Goal: Transaction & Acquisition: Purchase product/service

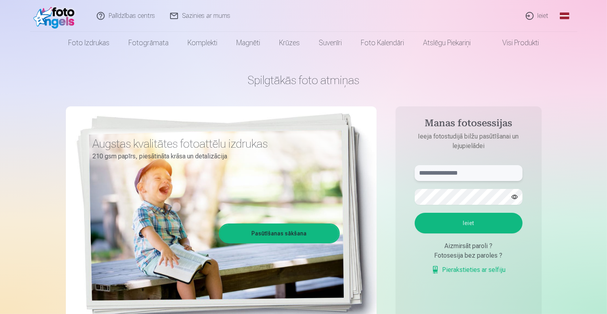
click at [457, 177] on input "text" at bounding box center [469, 173] width 108 height 16
type input "**********"
click at [415, 213] on button "Ieiet" at bounding box center [469, 223] width 108 height 21
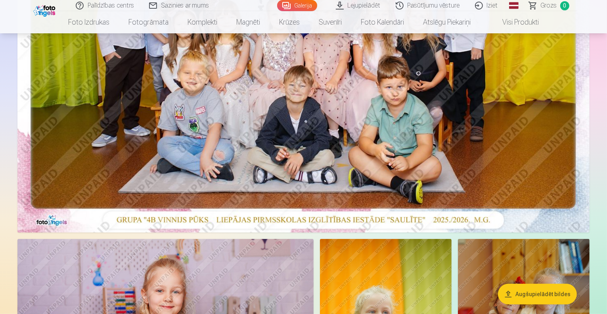
scroll to position [238, 0]
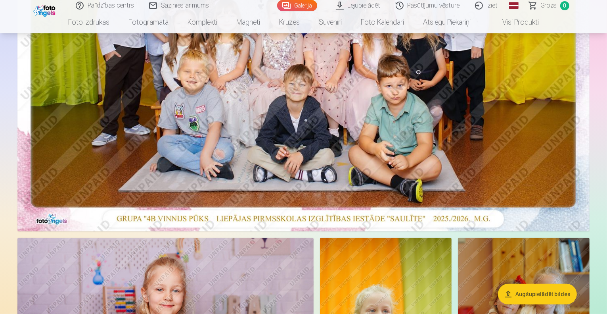
click at [538, 291] on button "Augšupielādēt bildes" at bounding box center [537, 294] width 79 height 21
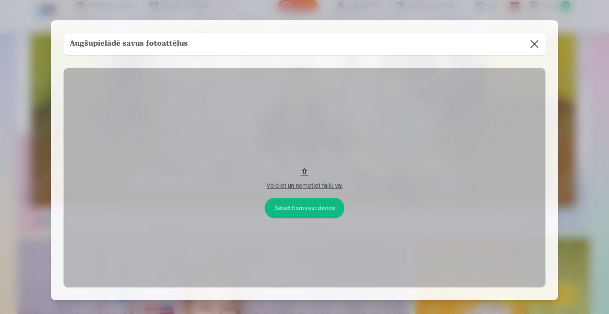
click at [314, 211] on button "Velciet un nometiet failu vai" at bounding box center [304, 178] width 482 height 220
click at [541, 42] on button at bounding box center [535, 44] width 22 height 22
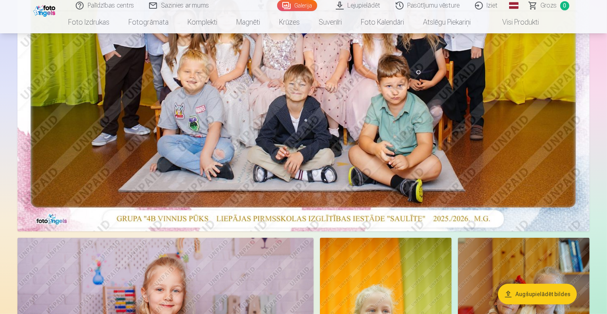
click at [432, 149] on img at bounding box center [303, 40] width 572 height 382
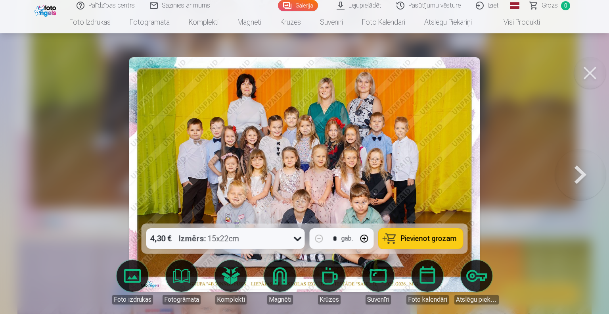
click at [267, 239] on div "4,30 € Izmērs : 15x22cm" at bounding box center [218, 238] width 144 height 21
click at [386, 142] on img at bounding box center [305, 174] width 352 height 234
click at [517, 141] on div at bounding box center [304, 157] width 609 height 314
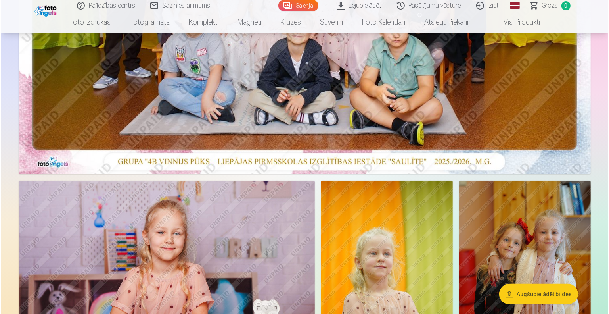
scroll to position [238, 0]
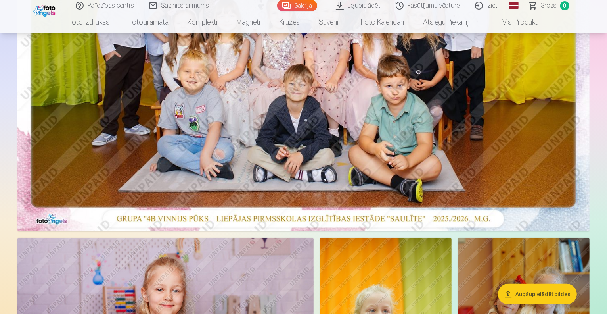
click at [476, 117] on img at bounding box center [303, 40] width 572 height 382
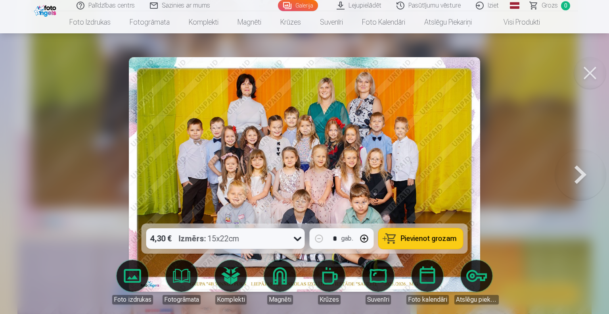
click at [427, 143] on img at bounding box center [305, 174] width 352 height 234
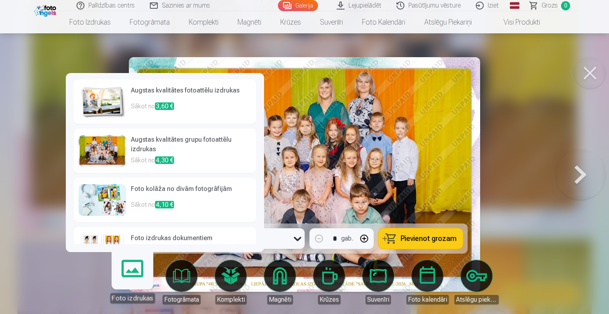
click at [201, 144] on h6 "Augstas kvalitātes grupu fotoattēlu izdrukas" at bounding box center [191, 145] width 121 height 21
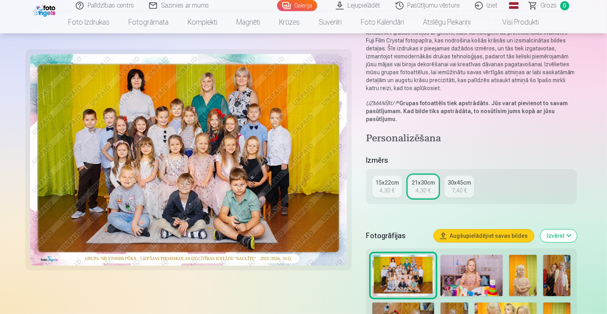
scroll to position [79, 0]
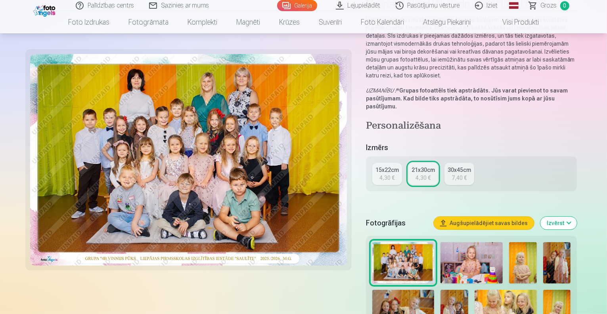
click at [430, 174] on div "4,30 €" at bounding box center [423, 178] width 15 height 8
click at [390, 166] on div "15x22cm" at bounding box center [387, 170] width 23 height 8
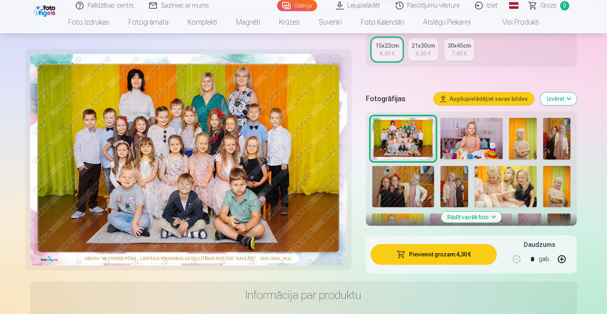
scroll to position [159, 0]
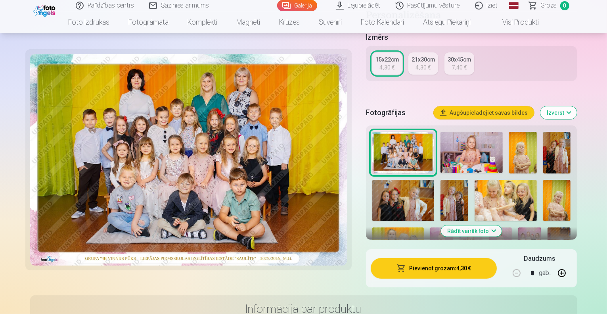
click at [460, 261] on button "Pievienot grozam : 4,30 €" at bounding box center [434, 268] width 127 height 21
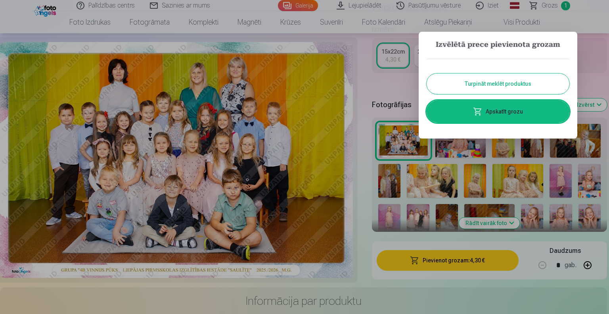
click at [509, 89] on button "Turpināt meklēt produktus" at bounding box center [498, 83] width 143 height 21
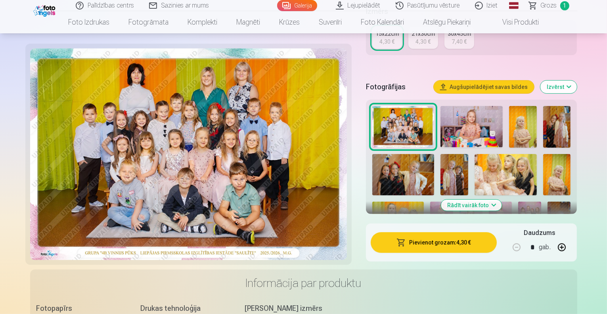
scroll to position [198, 0]
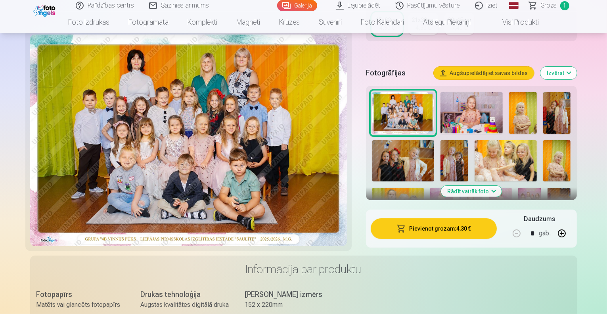
click at [466, 108] on img at bounding box center [472, 112] width 62 height 41
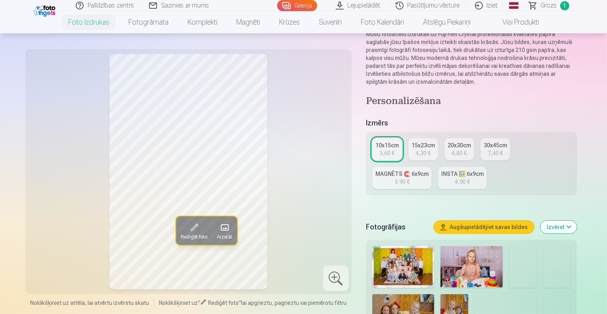
scroll to position [119, 0]
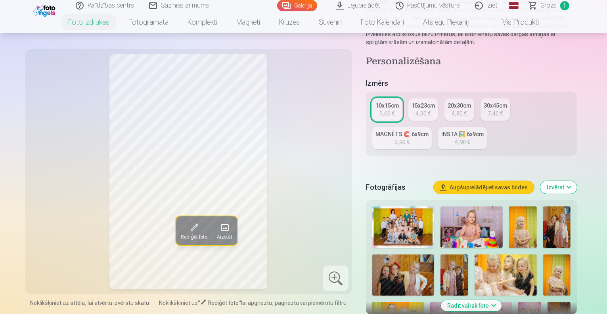
click at [455, 206] on img at bounding box center [472, 226] width 62 height 41
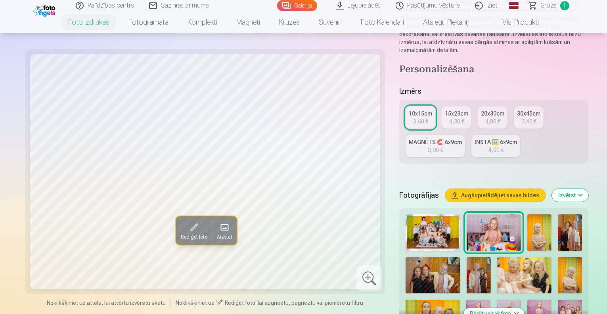
click at [528, 214] on img at bounding box center [540, 232] width 24 height 37
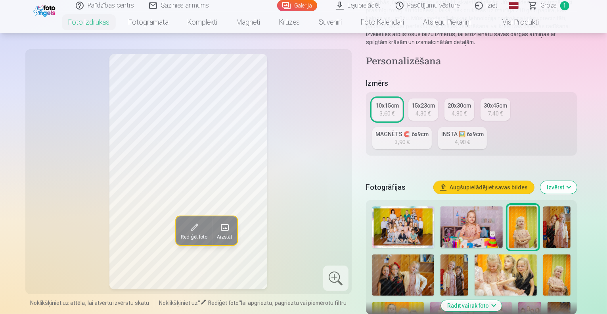
click at [544, 206] on img at bounding box center [558, 227] width 28 height 42
click at [435, 254] on img at bounding box center [404, 274] width 62 height 41
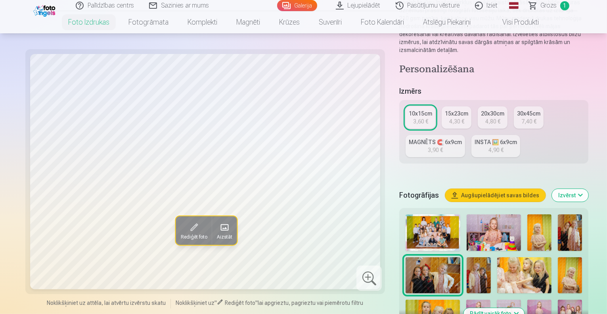
click at [467, 257] on img at bounding box center [479, 275] width 24 height 37
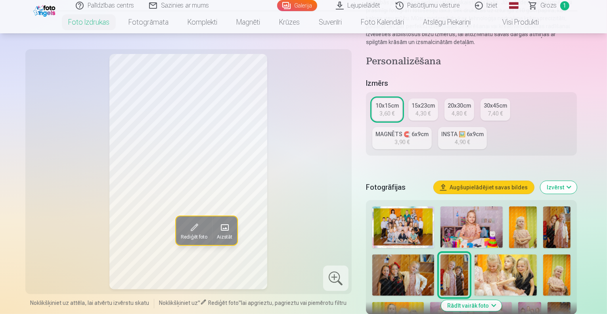
click at [475, 254] on img at bounding box center [506, 274] width 62 height 41
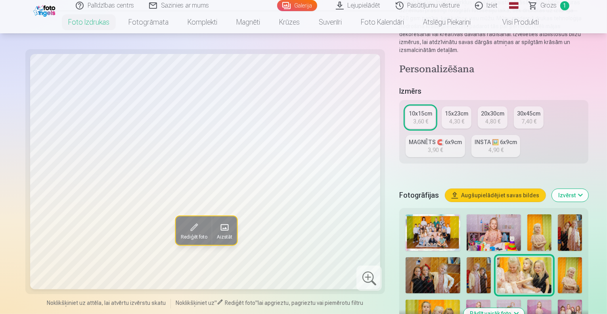
click at [558, 257] on img at bounding box center [570, 275] width 24 height 37
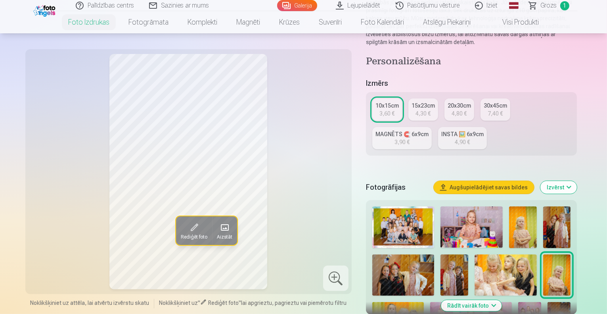
click at [425, 302] on img at bounding box center [399, 319] width 52 height 35
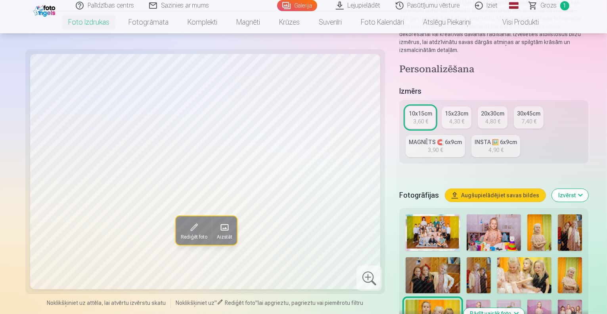
click at [491, 300] on img at bounding box center [479, 318] width 24 height 36
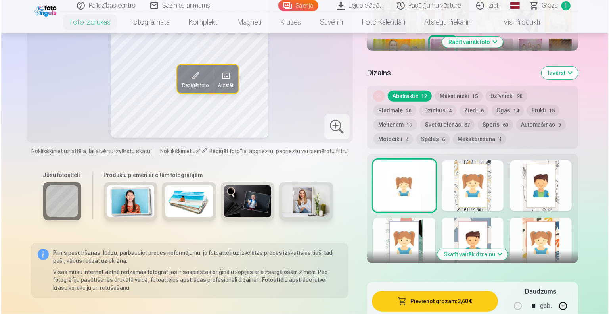
scroll to position [397, 0]
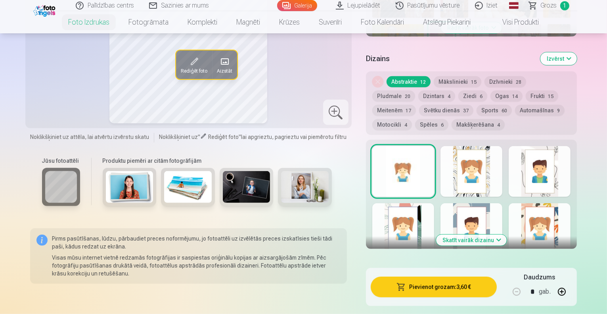
click at [466, 277] on button "Pievienot grozam : 3,60 €" at bounding box center [434, 287] width 127 height 21
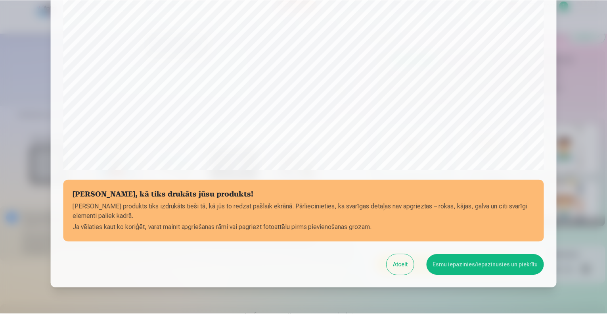
scroll to position [257, 0]
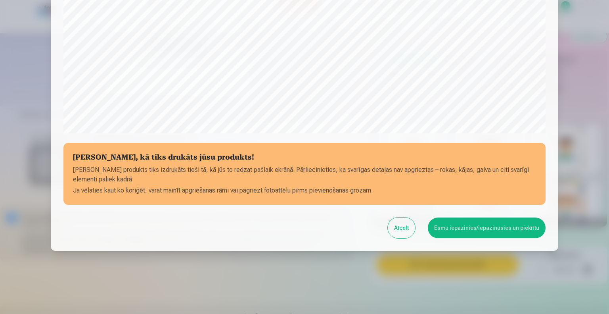
click at [453, 223] on button "Esmu iepazinies/iepazinusies un piekrītu" at bounding box center [487, 227] width 118 height 21
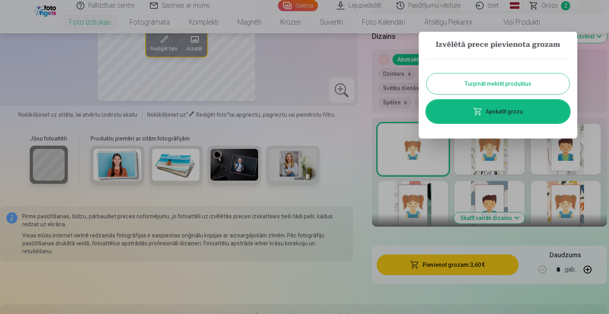
click at [498, 83] on button "Turpināt meklēt produktus" at bounding box center [498, 83] width 143 height 21
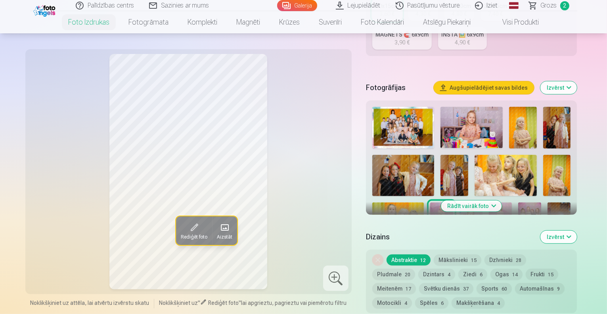
scroll to position [198, 0]
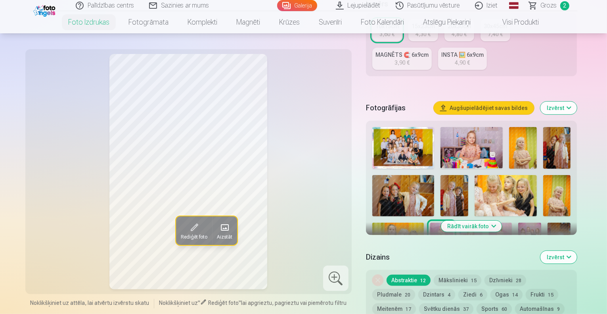
click at [483, 223] on img at bounding box center [471, 240] width 23 height 35
click at [489, 223] on img at bounding box center [500, 240] width 23 height 35
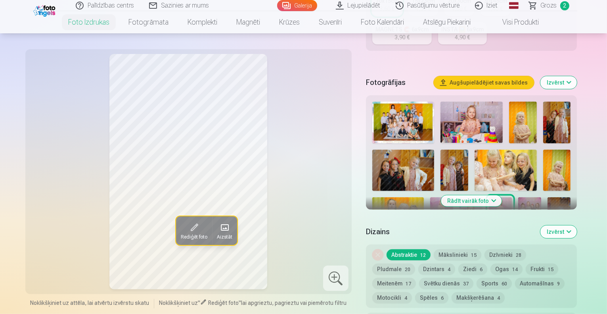
scroll to position [238, 0]
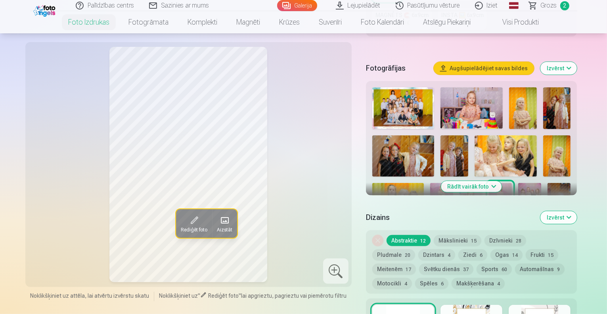
click at [519, 183] on img at bounding box center [530, 200] width 23 height 35
click at [548, 183] on img at bounding box center [559, 200] width 23 height 35
click at [435, 224] on img at bounding box center [404, 245] width 62 height 42
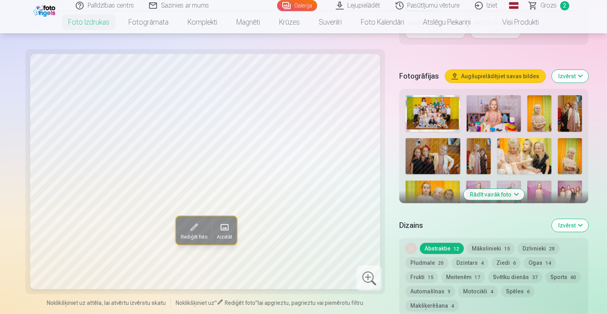
click at [521, 223] on img at bounding box center [509, 241] width 24 height 36
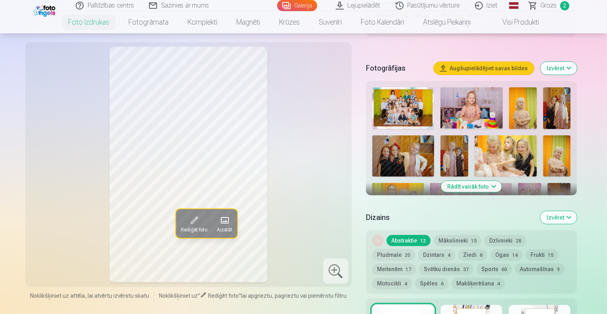
click at [503, 224] on img at bounding box center [489, 245] width 28 height 42
click at [537, 224] on img at bounding box center [523, 245] width 28 height 42
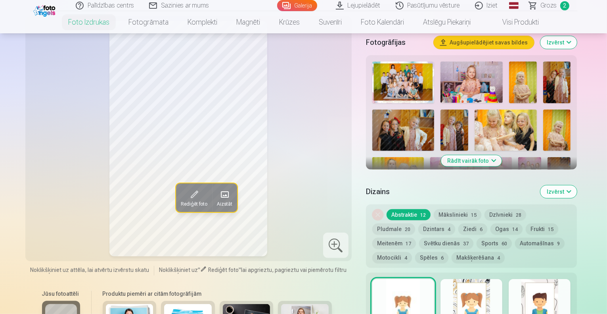
scroll to position [278, 0]
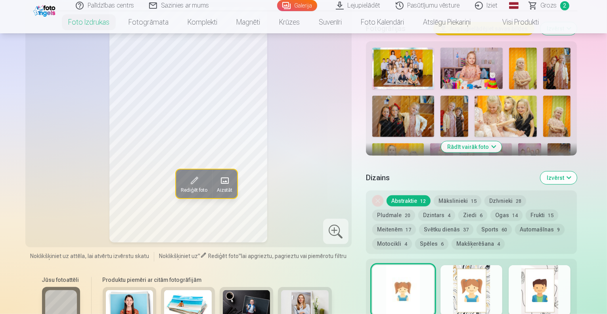
click at [502, 141] on button "Rādīt vairāk foto" at bounding box center [472, 146] width 61 height 11
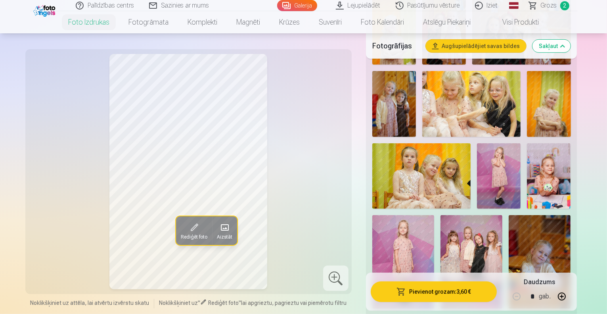
scroll to position [476, 0]
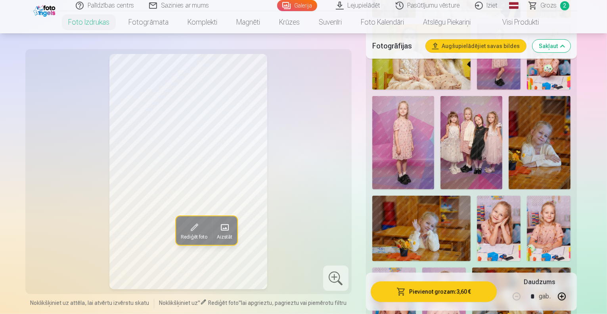
scroll to position [555, 0]
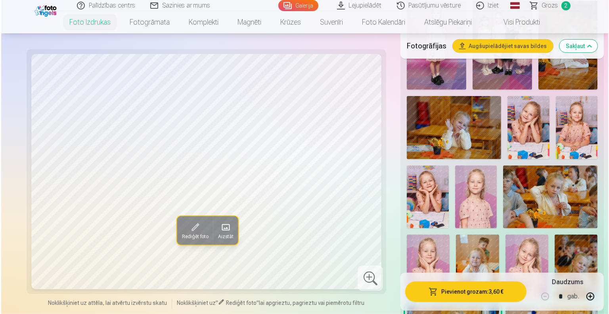
scroll to position [635, 0]
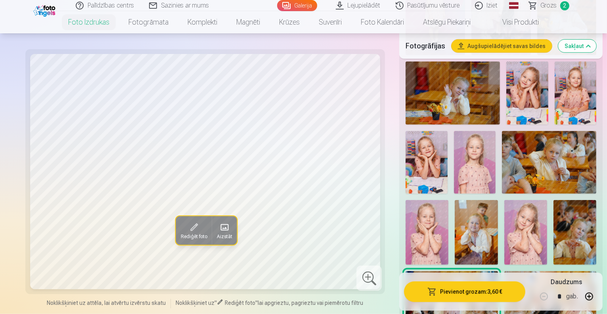
click at [505, 271] on img at bounding box center [551, 301] width 92 height 61
click at [455, 298] on button "Pievienot grozam : 3,60 €" at bounding box center [464, 291] width 121 height 21
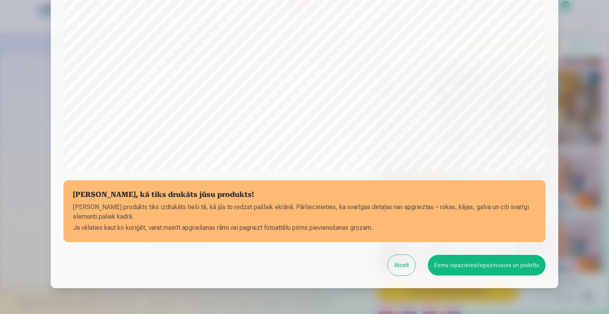
scroll to position [257, 0]
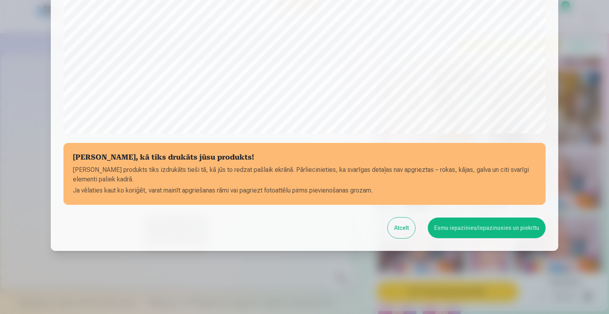
click at [475, 222] on button "Esmu iepazinies/iepazinusies un piekrītu" at bounding box center [487, 227] width 118 height 21
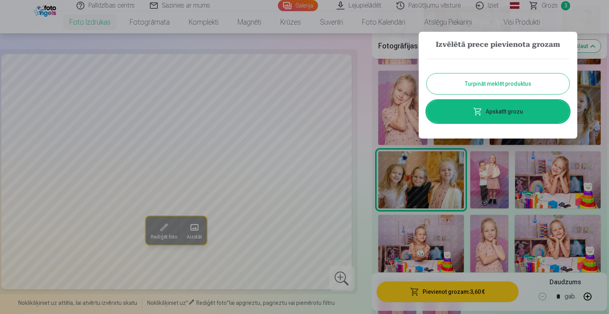
click at [500, 90] on button "Turpināt meklēt produktus" at bounding box center [498, 83] width 143 height 21
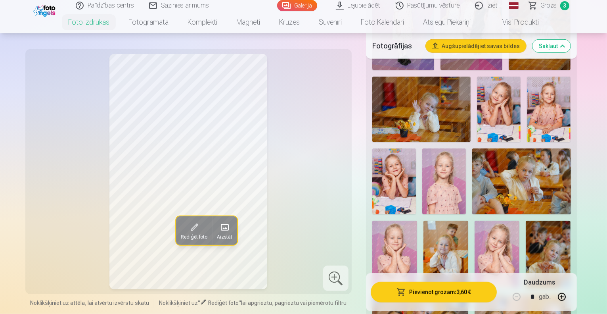
click at [448, 287] on button "Pievienot grozam : 3,60 €" at bounding box center [434, 291] width 127 height 21
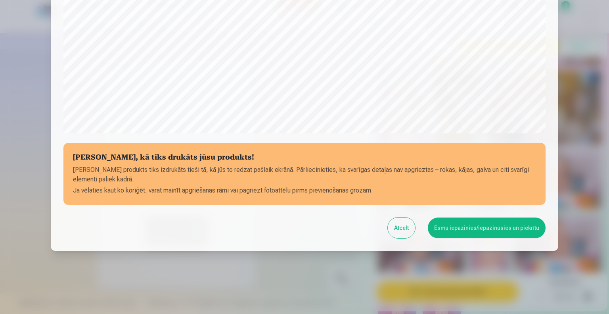
click at [455, 226] on button "Esmu iepazinies/iepazinusies un piekrītu" at bounding box center [487, 227] width 118 height 21
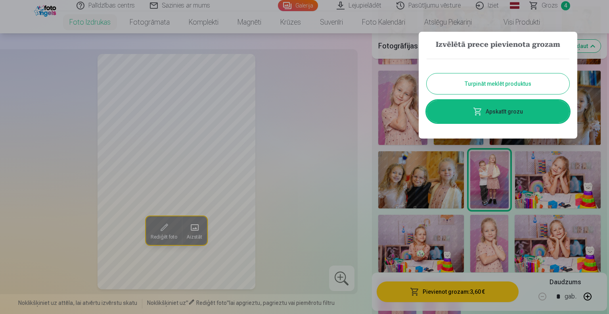
click at [511, 114] on link "Apskatīt grozu" at bounding box center [498, 111] width 143 height 22
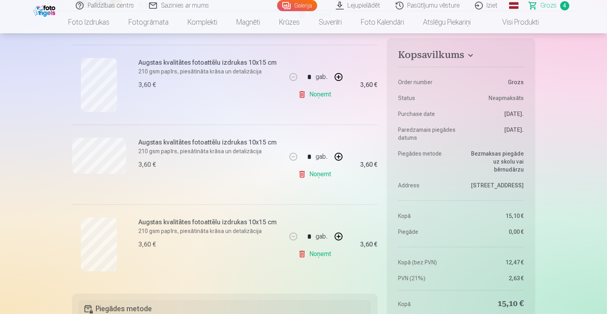
scroll to position [278, 0]
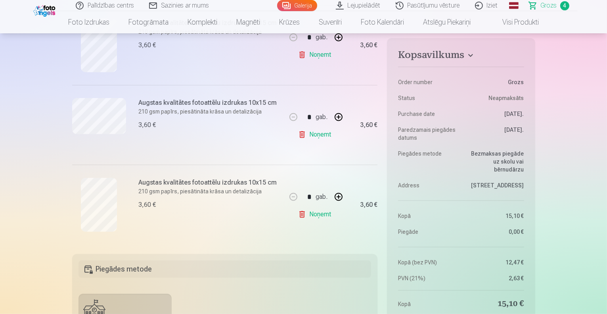
click at [344, 196] on button "button" at bounding box center [338, 196] width 19 height 19
type input "*"
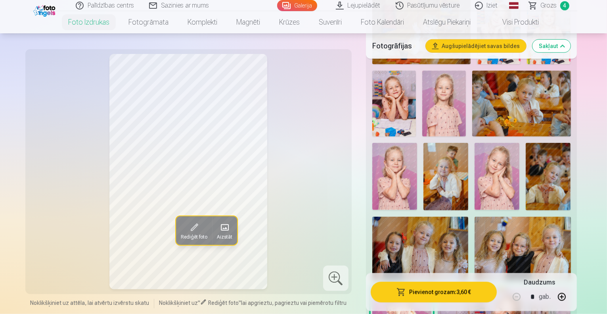
scroll to position [714, 0]
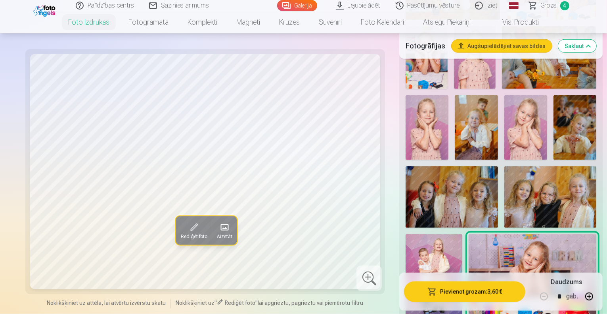
scroll to position [754, 0]
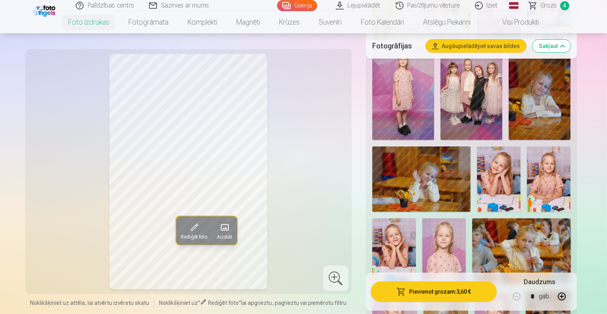
scroll to position [516, 0]
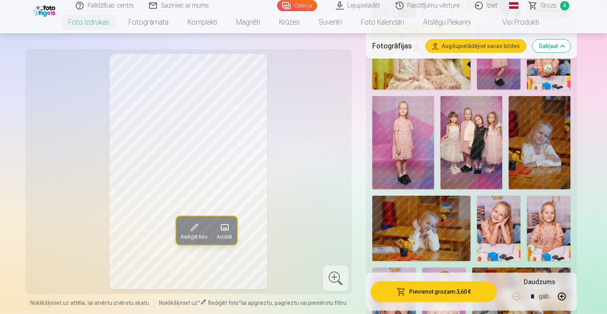
click at [423, 267] on img at bounding box center [445, 299] width 44 height 65
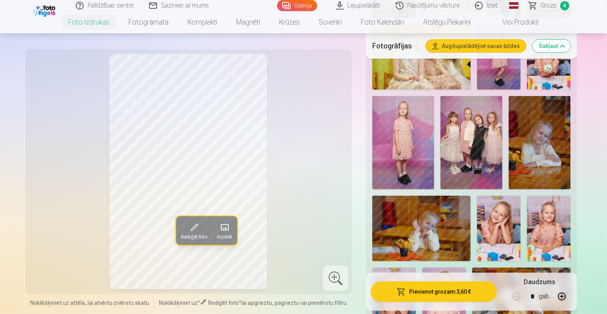
click at [423, 267] on img at bounding box center [445, 299] width 44 height 65
click at [484, 196] on img at bounding box center [499, 228] width 44 height 65
click at [530, 196] on img at bounding box center [549, 228] width 44 height 65
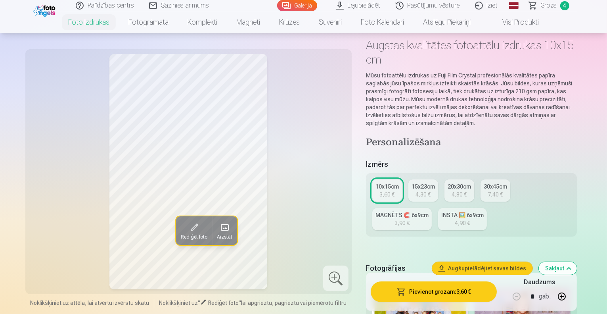
scroll to position [0, 0]
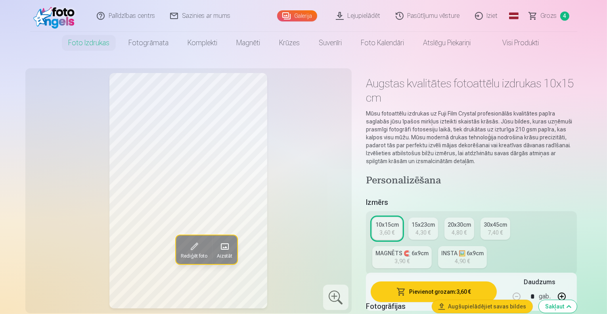
click at [429, 249] on div "MAGNĒTS 🧲 6x9cm" at bounding box center [402, 253] width 53 height 8
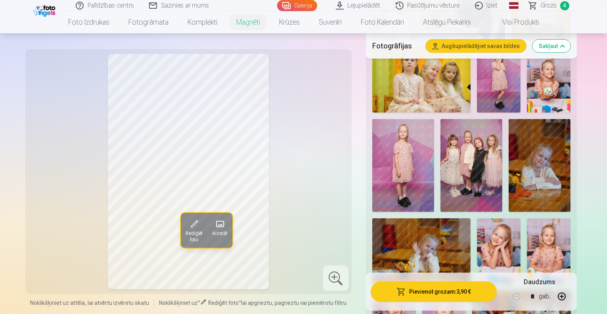
scroll to position [516, 0]
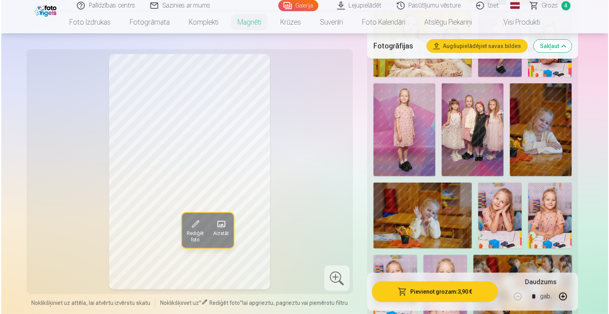
scroll to position [555, 0]
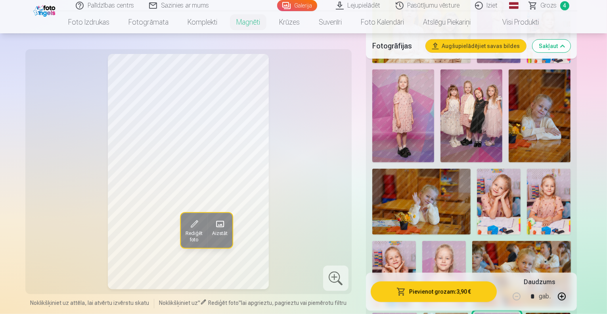
click at [444, 288] on button "Pievienot grozam : 3,90 €" at bounding box center [434, 291] width 127 height 21
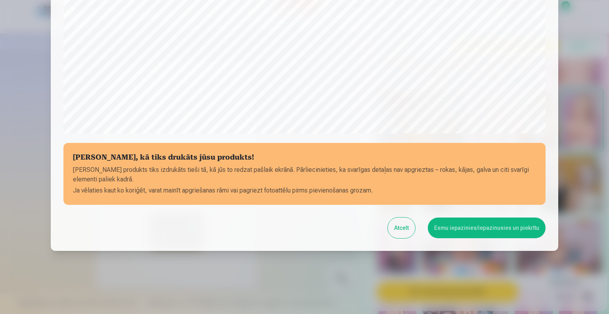
scroll to position [257, 0]
click at [467, 232] on button "Esmu iepazinies/iepazinusies un piekrītu" at bounding box center [487, 227] width 118 height 21
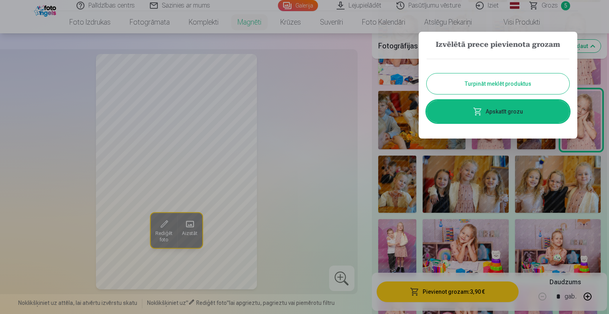
click at [497, 108] on link "Apskatīt grozu" at bounding box center [498, 111] width 143 height 22
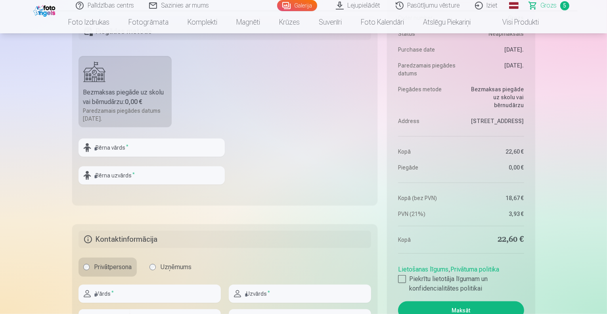
scroll to position [635, 0]
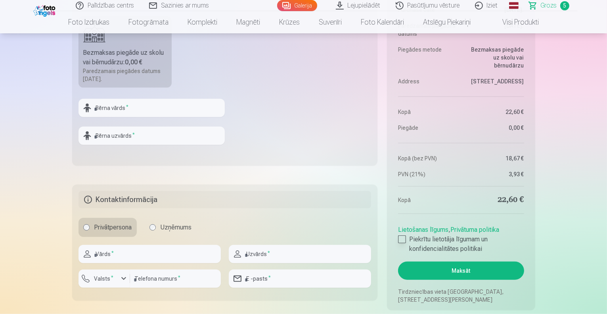
click at [407, 237] on label "Piekrītu lietotāja līgumam un konfidencialitātes politikai" at bounding box center [461, 243] width 126 height 19
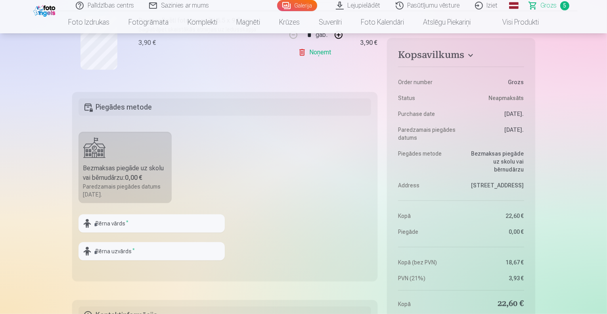
scroll to position [516, 0]
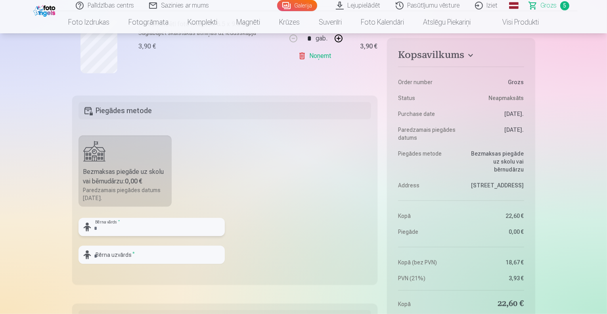
click at [138, 222] on input "text" at bounding box center [152, 227] width 146 height 18
type input "*"
type input "******"
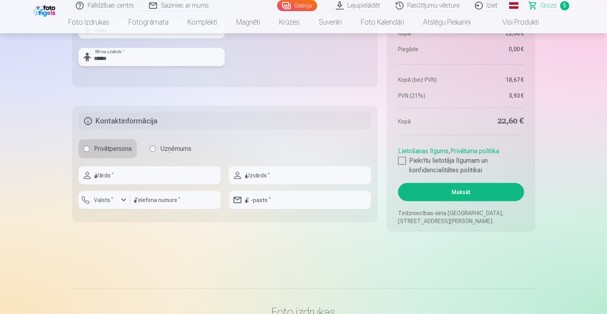
scroll to position [714, 0]
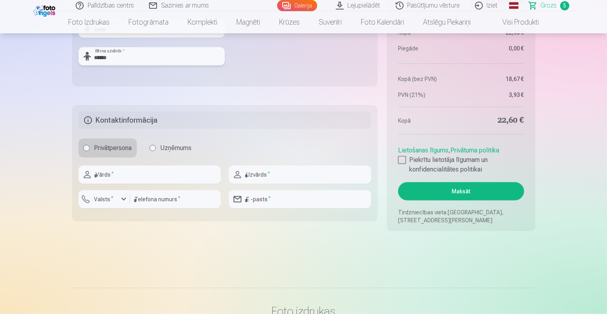
type input "******"
click at [150, 175] on input "text" at bounding box center [150, 174] width 142 height 18
click at [152, 171] on input "text" at bounding box center [150, 174] width 142 height 18
drag, startPoint x: 152, startPoint y: 171, endPoint x: 131, endPoint y: 173, distance: 20.7
click at [131, 173] on input "**********" at bounding box center [150, 174] width 142 height 18
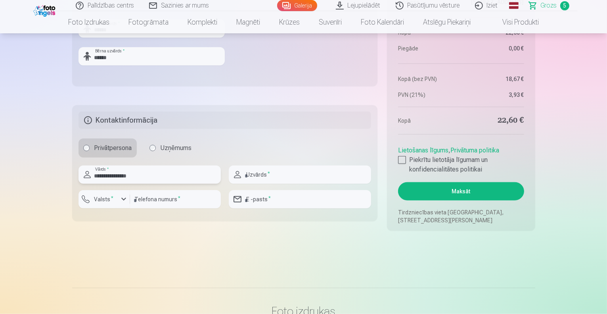
type input "**********"
click at [280, 175] on input "text" at bounding box center [300, 174] width 142 height 18
paste input "******"
type input "******"
click at [154, 200] on input "number" at bounding box center [175, 199] width 91 height 18
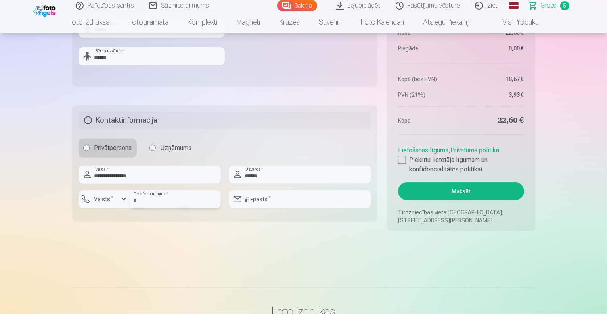
type input "********"
click at [244, 196] on input "email" at bounding box center [300, 199] width 142 height 18
type input "**********"
click at [442, 192] on button "Maksāt" at bounding box center [461, 191] width 126 height 18
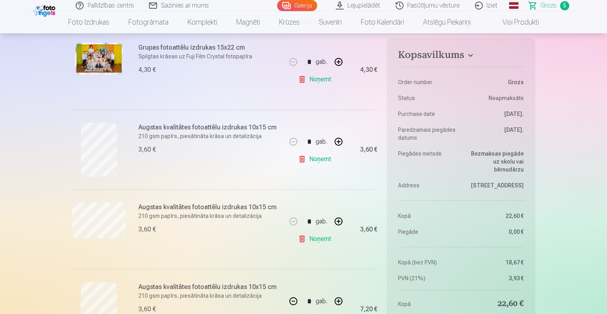
scroll to position [0, 0]
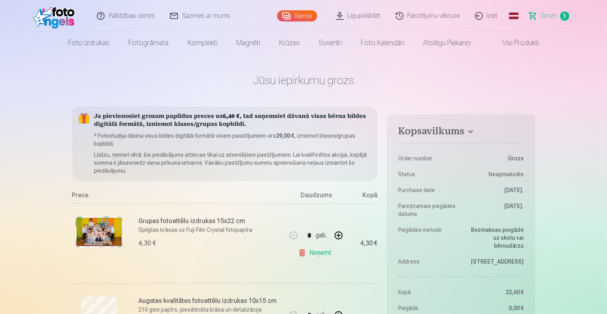
click at [505, 44] on link "Visi produkti" at bounding box center [514, 43] width 68 height 22
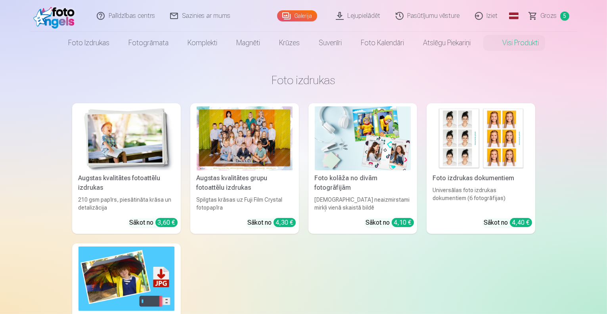
click at [425, 17] on link "Pasūtījumu vēsture" at bounding box center [428, 16] width 79 height 32
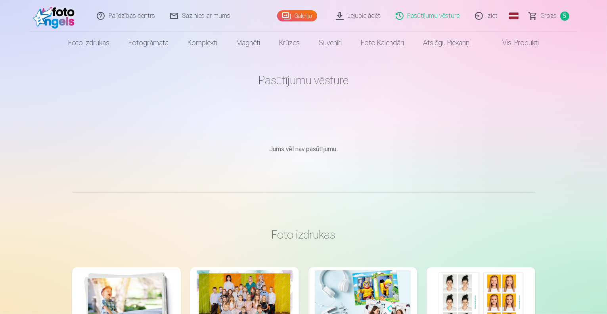
click at [301, 16] on link "Galerija" at bounding box center [297, 15] width 40 height 11
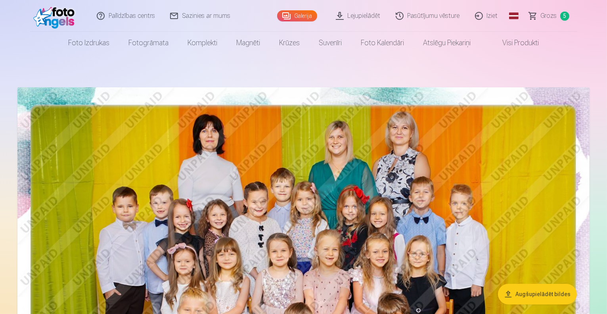
click at [136, 11] on link "Palīdzības centrs" at bounding box center [126, 16] width 73 height 32
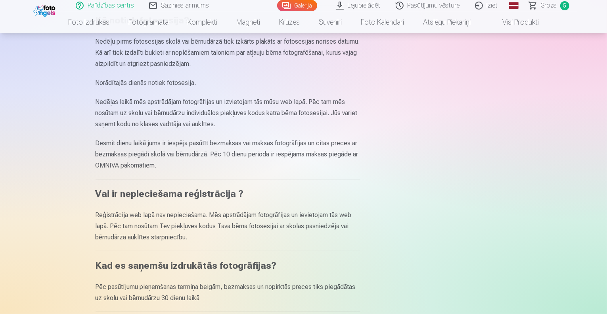
scroll to position [159, 0]
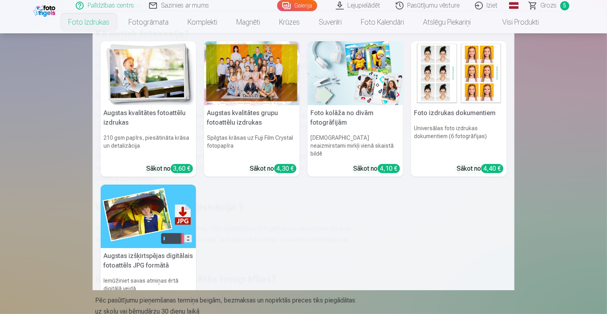
click at [98, 24] on link "Foto izdrukas" at bounding box center [89, 22] width 60 height 22
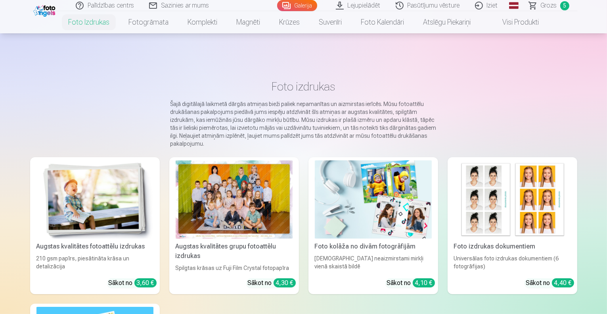
scroll to position [79, 0]
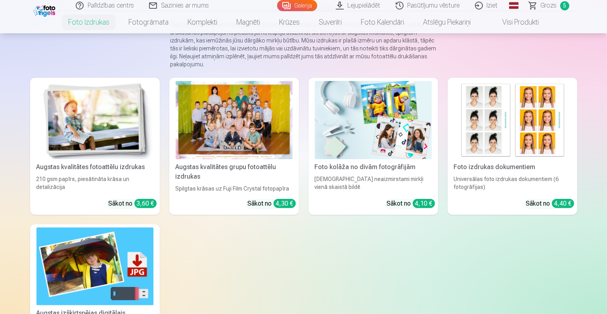
click at [115, 141] on img at bounding box center [95, 120] width 117 height 78
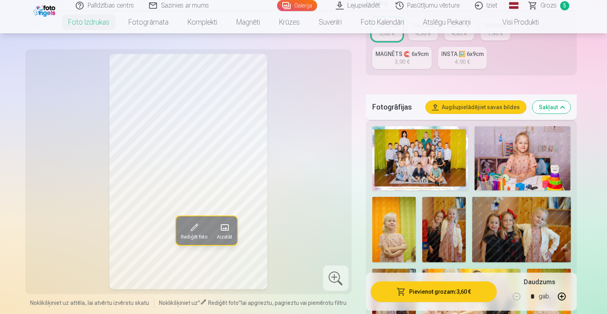
scroll to position [198, 0]
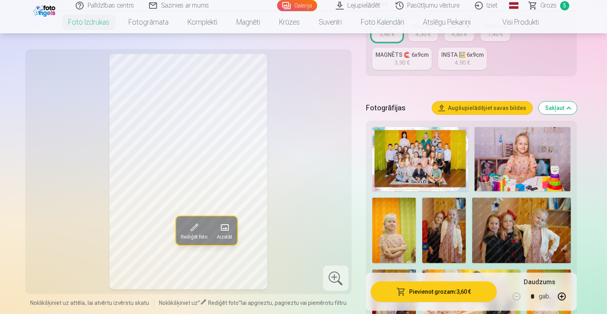
click at [519, 127] on img at bounding box center [523, 159] width 96 height 64
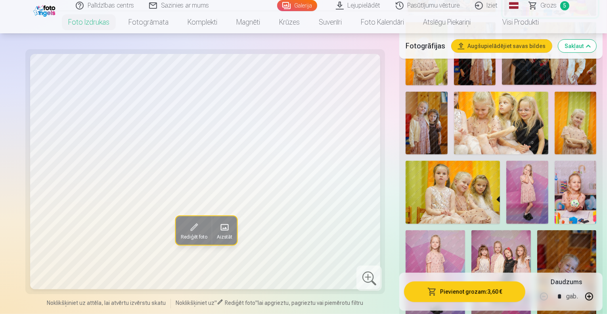
scroll to position [397, 0]
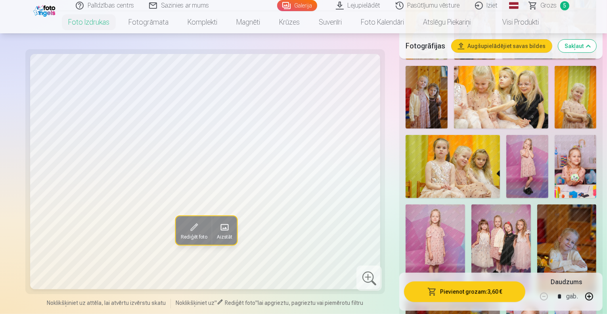
click at [507, 136] on img at bounding box center [528, 166] width 42 height 63
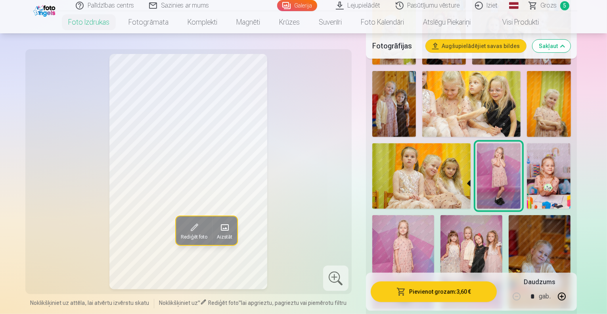
scroll to position [436, 0]
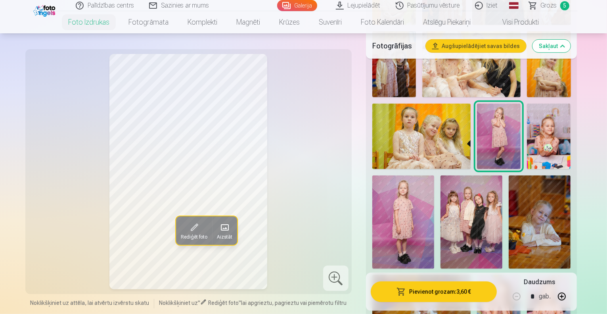
click at [485, 275] on img at bounding box center [499, 307] width 44 height 65
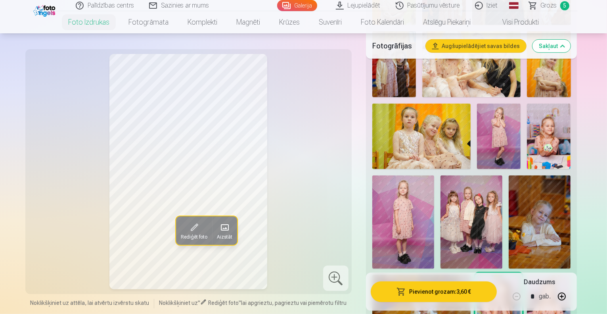
click at [532, 275] on img at bounding box center [549, 307] width 44 height 65
click at [504, 275] on img at bounding box center [499, 307] width 44 height 65
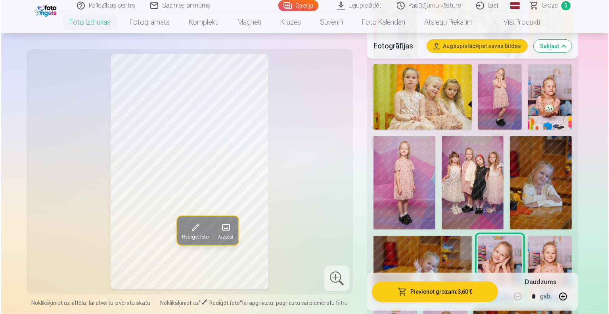
scroll to position [476, 0]
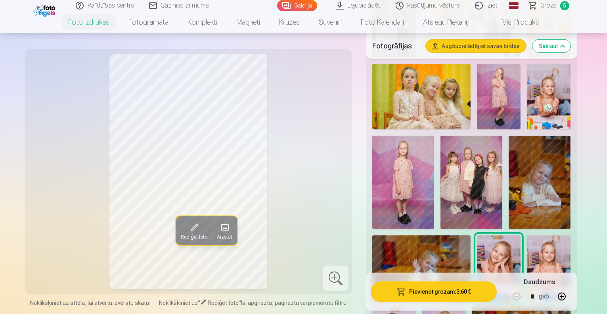
click at [436, 288] on button "Pievienot grozam : 3,60 €" at bounding box center [434, 291] width 127 height 21
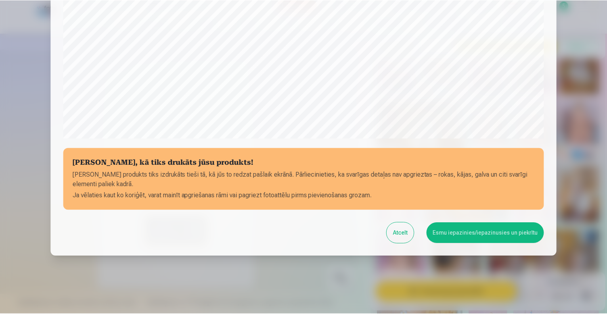
scroll to position [257, 0]
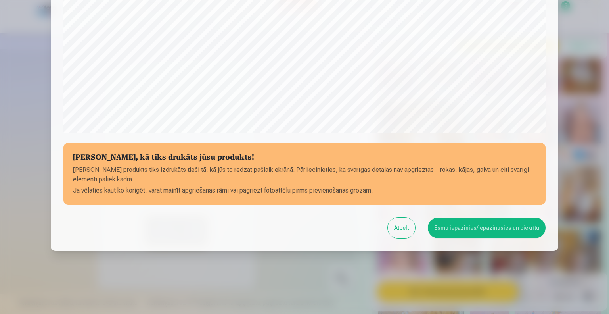
click at [455, 233] on button "Esmu iepazinies/iepazinusies un piekrītu" at bounding box center [487, 227] width 118 height 21
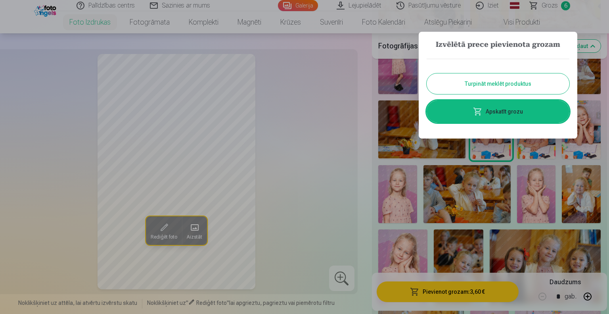
click at [340, 123] on div at bounding box center [304, 157] width 609 height 314
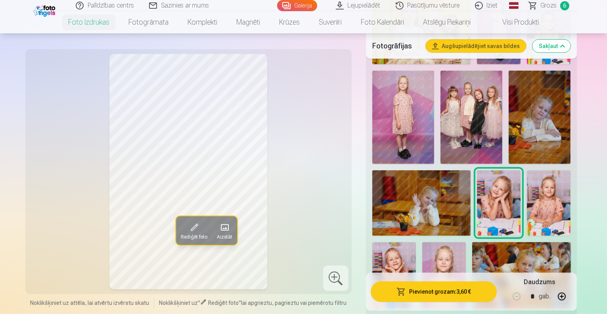
scroll to position [476, 0]
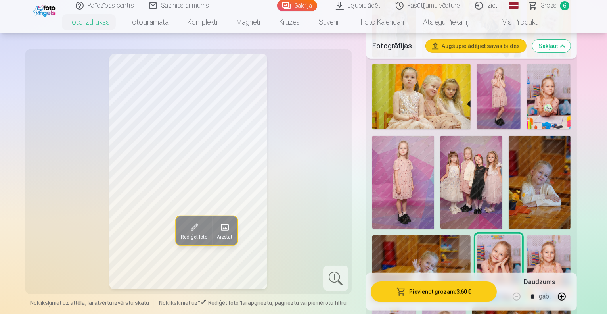
click at [544, 4] on span "Grozs" at bounding box center [549, 6] width 16 height 10
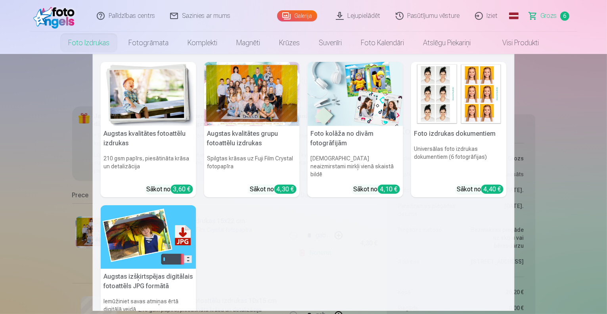
click at [146, 152] on h6 "210 gsm papīrs, piesātināta krāsa un detalizācija" at bounding box center [149, 166] width 96 height 30
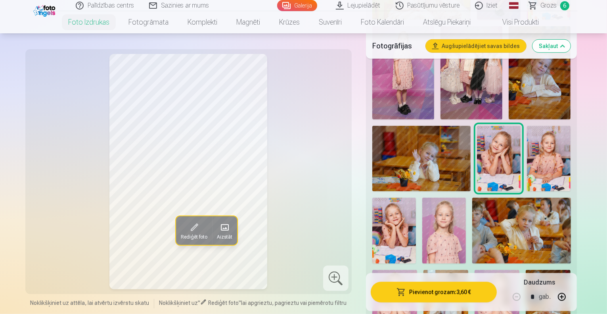
scroll to position [595, 0]
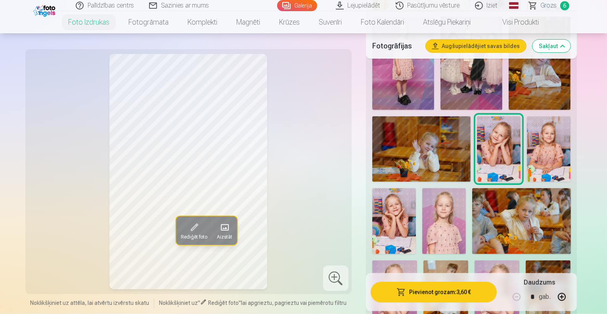
click at [526, 260] on img at bounding box center [548, 293] width 45 height 67
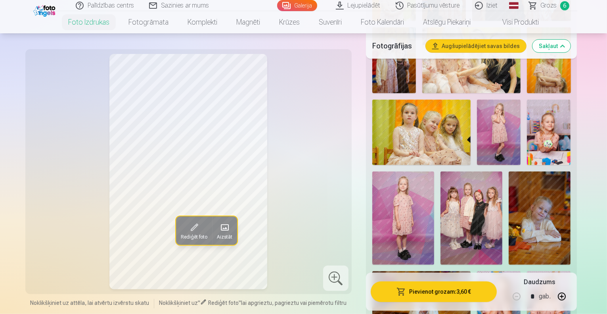
scroll to position [436, 0]
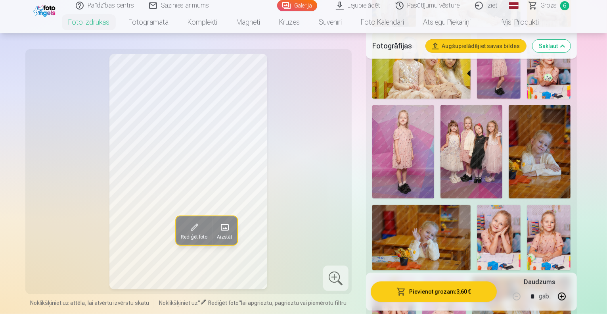
scroll to position [516, 0]
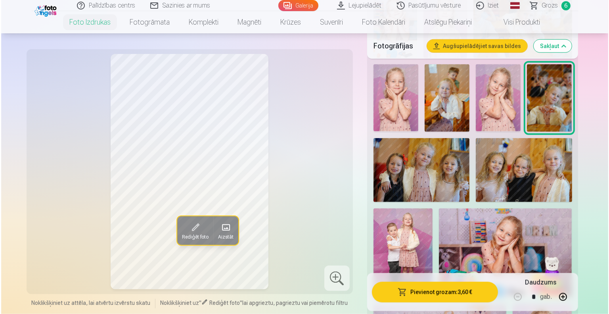
scroll to position [793, 0]
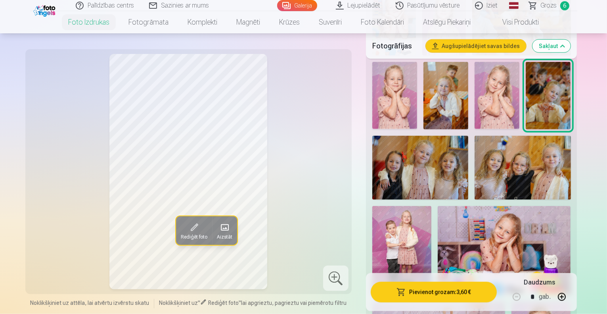
click at [440, 287] on button "Pievienot grozam : 3,60 €" at bounding box center [434, 291] width 127 height 21
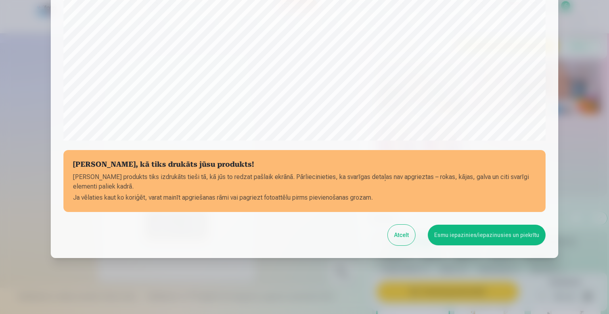
scroll to position [257, 0]
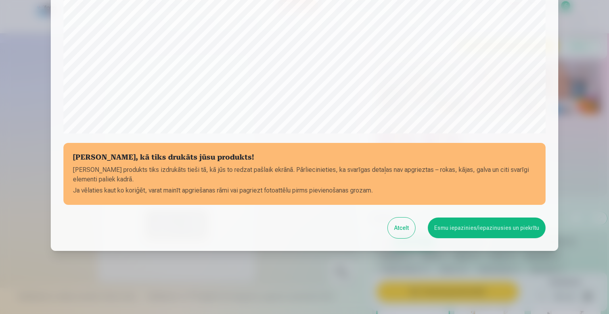
click at [489, 235] on button "Esmu iepazinies/iepazinusies un piekrītu" at bounding box center [487, 227] width 118 height 21
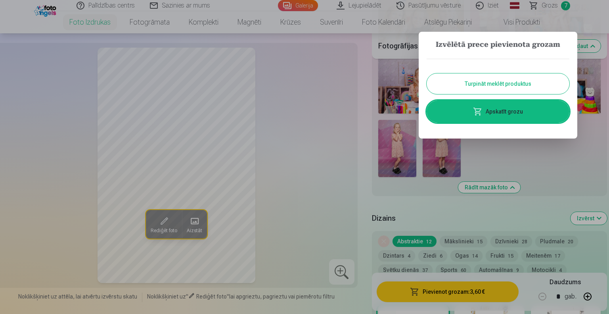
click at [509, 111] on link "Apskatīt grozu" at bounding box center [498, 111] width 143 height 22
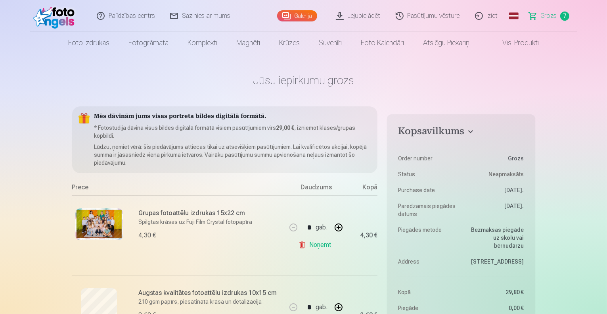
click at [476, 13] on link "Iziet" at bounding box center [487, 16] width 38 height 32
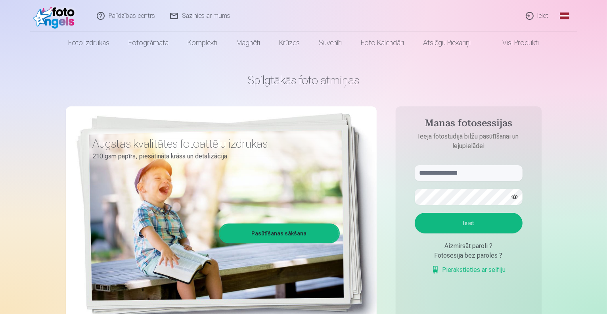
click at [543, 15] on link "Ieiet" at bounding box center [538, 16] width 38 height 32
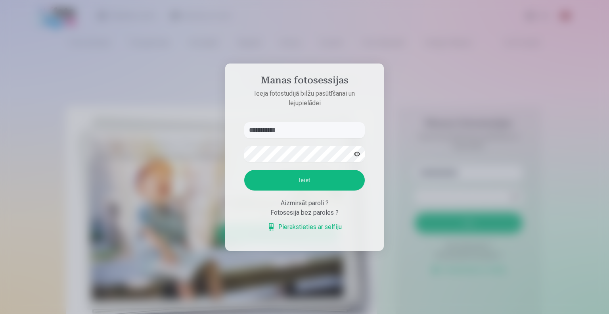
type input "**********"
click at [244, 170] on button "Ieiet" at bounding box center [304, 180] width 121 height 21
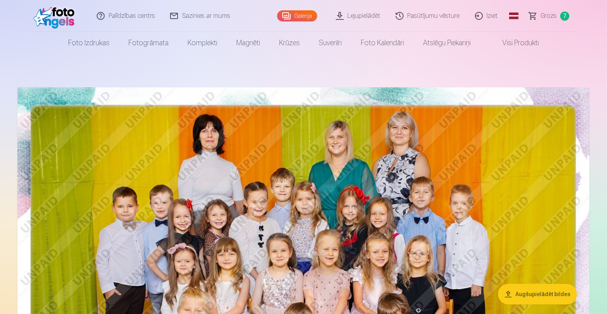
click at [534, 19] on link "Grozs 7" at bounding box center [550, 16] width 56 height 32
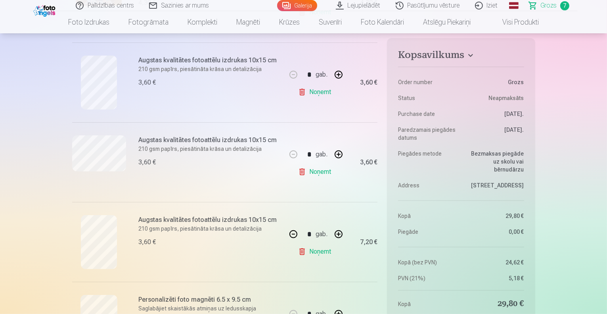
scroll to position [278, 0]
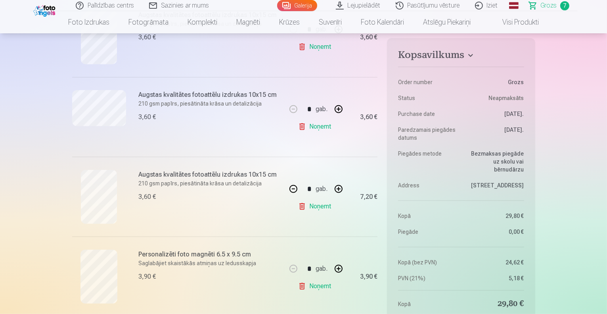
click at [104, 5] on link "Palīdzības centrs" at bounding box center [105, 5] width 73 height 11
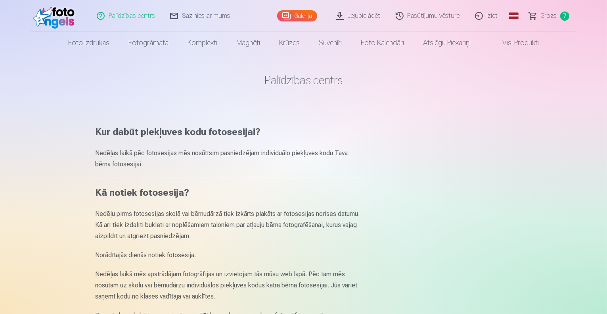
click at [204, 16] on link "Sazinies ar mums" at bounding box center [200, 16] width 75 height 32
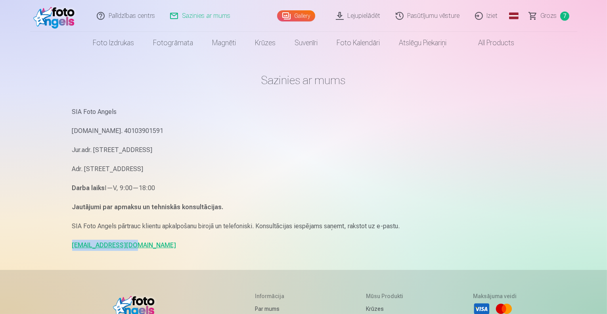
drag, startPoint x: 130, startPoint y: 250, endPoint x: 71, endPoint y: 251, distance: 59.1
click at [71, 251] on div "Sazinies ar mums SIA Foto Angels Reg.Nr. 40103901591 Jur.adr. Rīga, Dzelzavas i…" at bounding box center [304, 244] width 476 height 488
copy link "info@fotoangels.lv"
